Goal: Navigation & Orientation: Find specific page/section

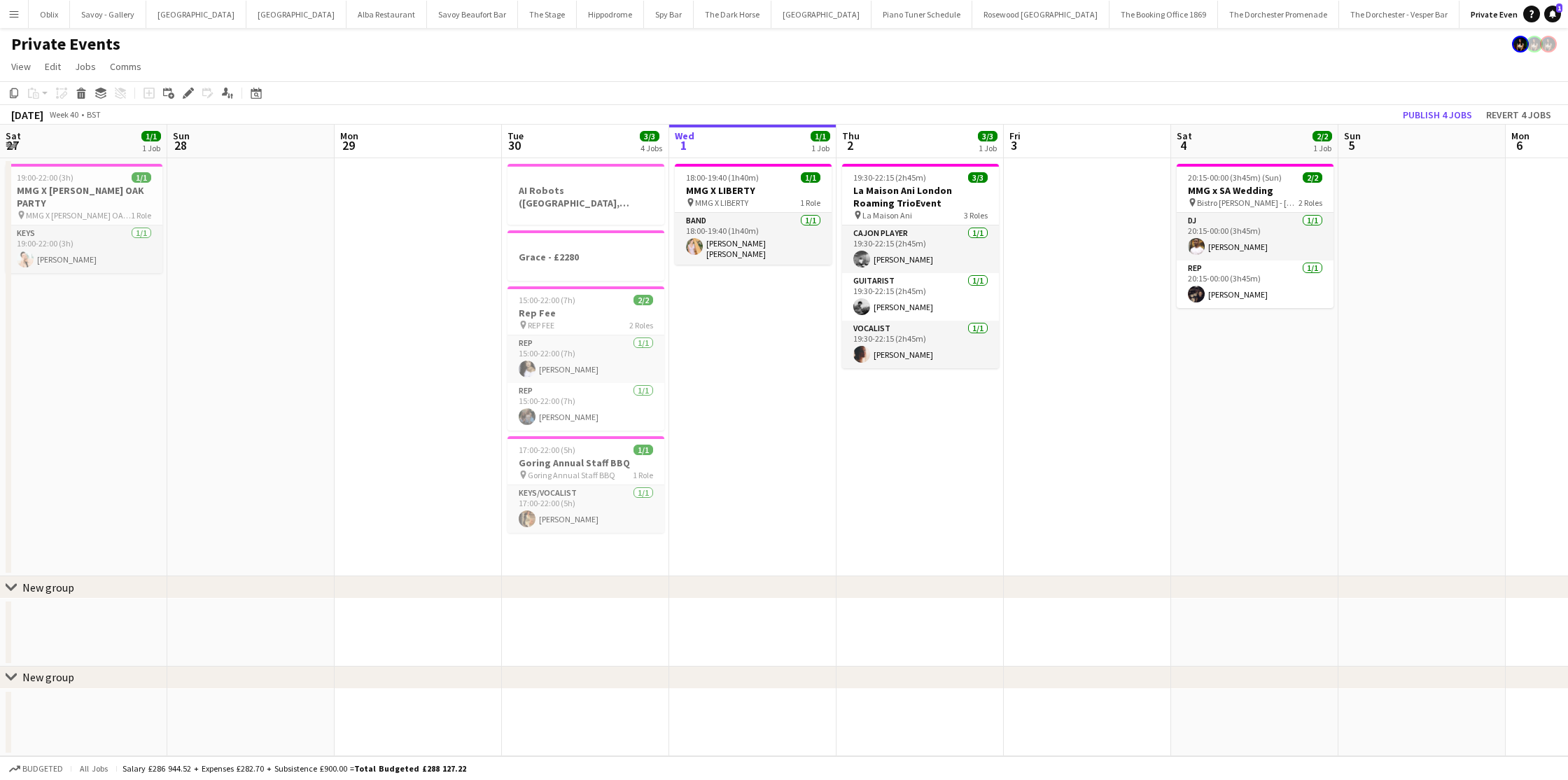
scroll to position [0, 335]
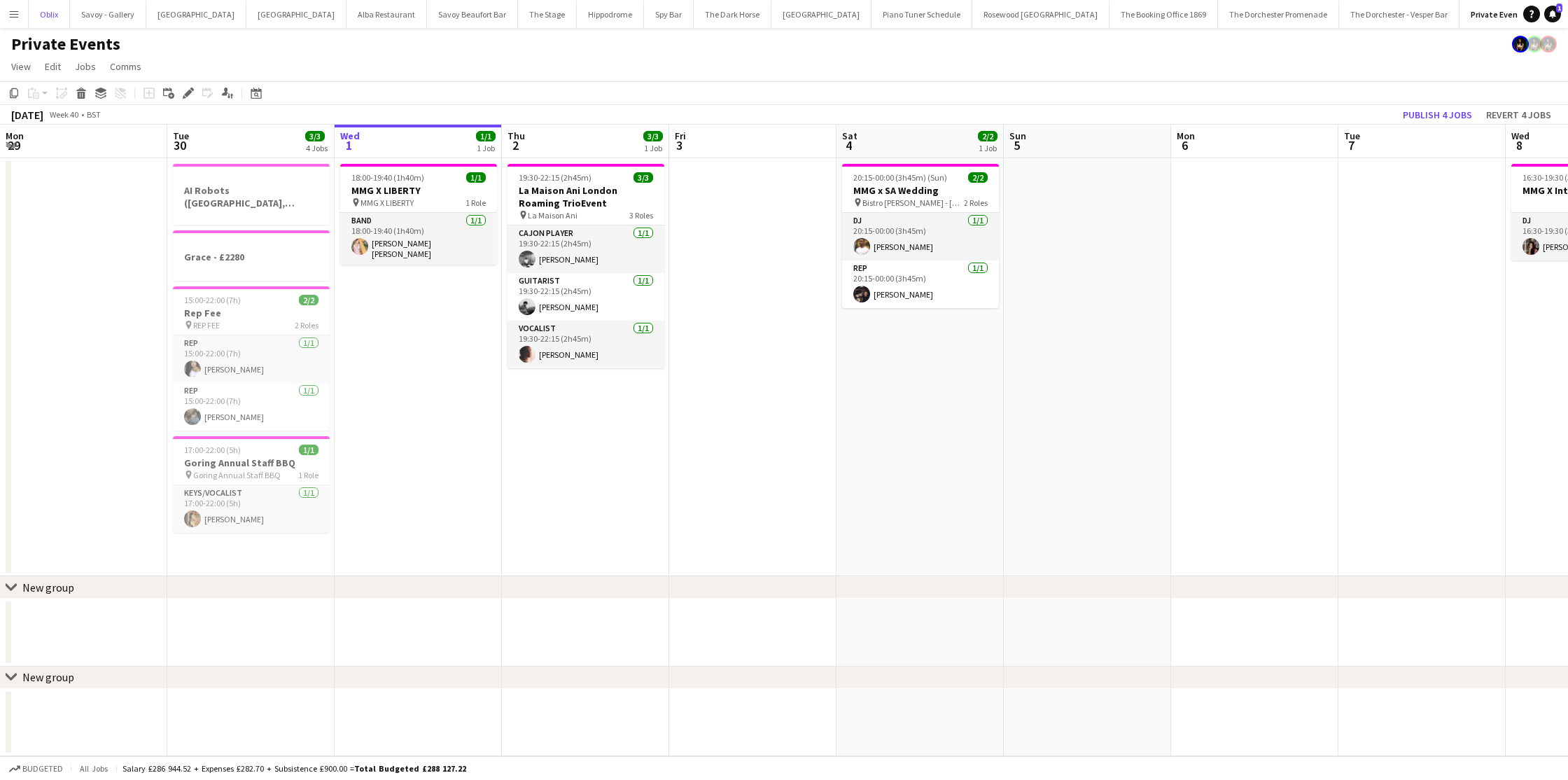
click at [28, 22] on button "Oblix Close" at bounding box center [49, 15] width 41 height 28
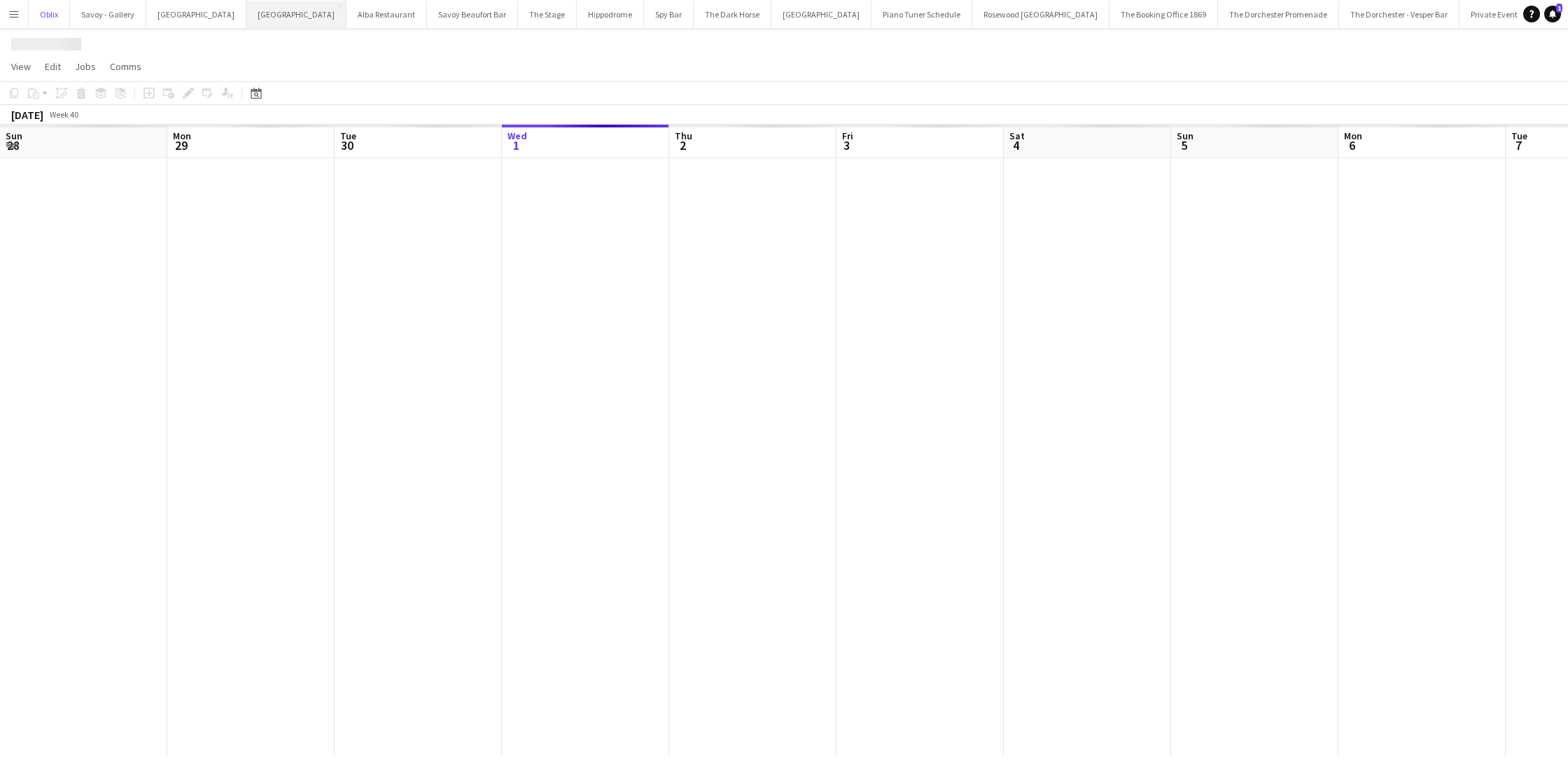
scroll to position [0, 335]
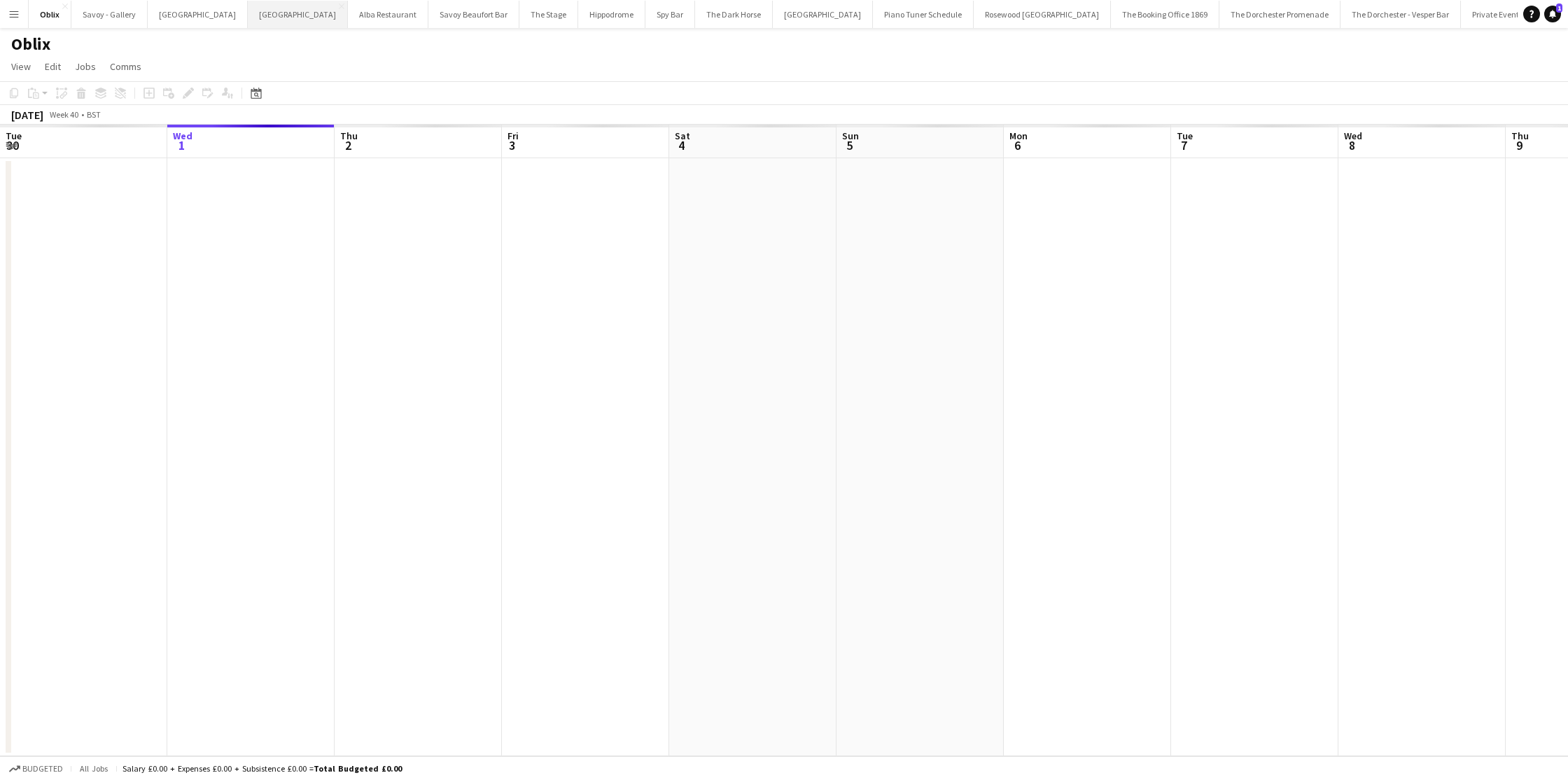
click at [252, 12] on button "[GEOGRAPHIC_DATA] Close" at bounding box center [298, 15] width 100 height 28
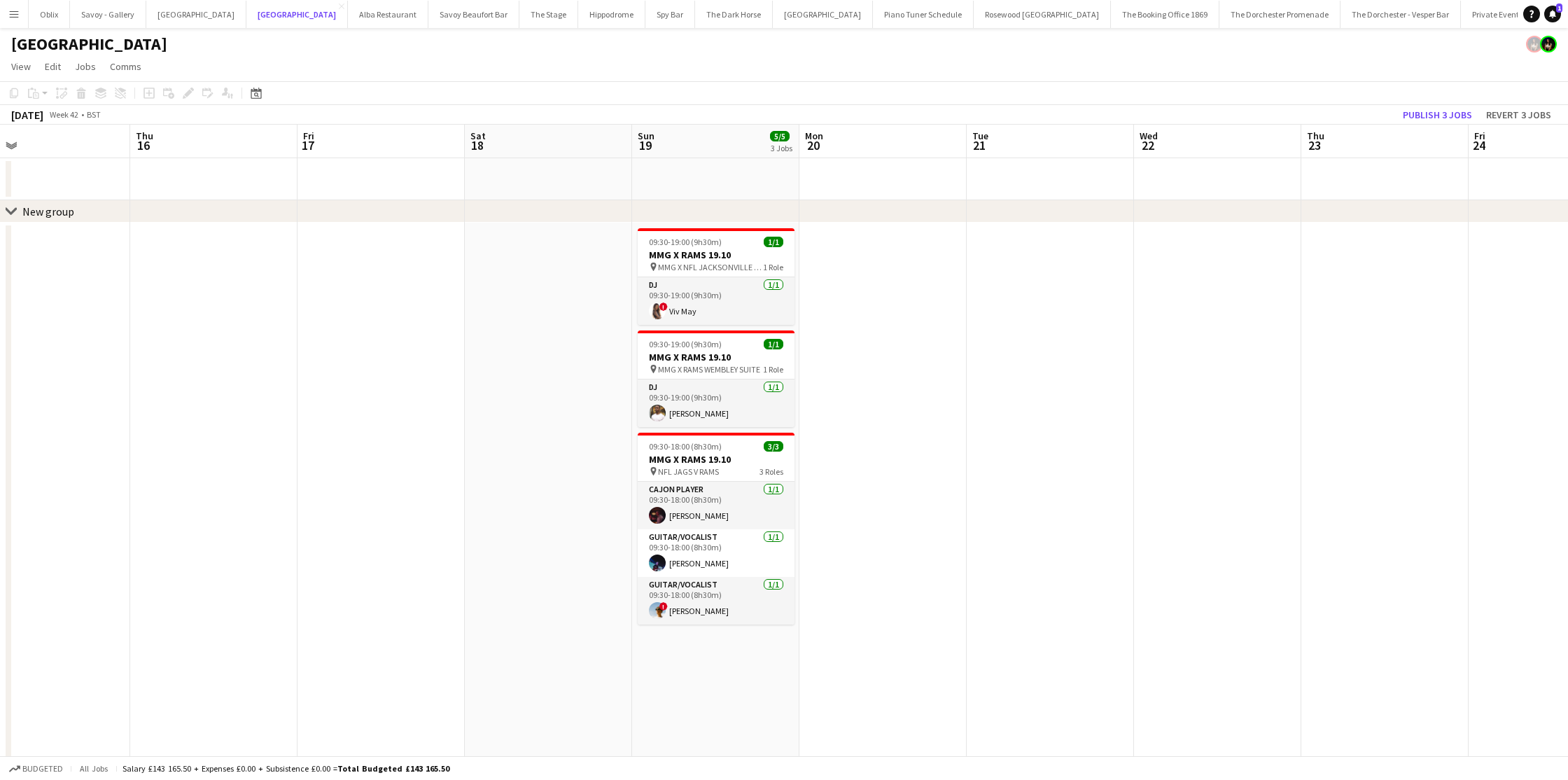
scroll to position [1, 0]
